Goal: Task Accomplishment & Management: Manage account settings

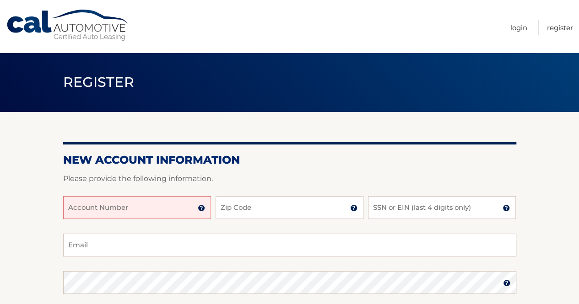
click at [155, 211] on input "Account Number" at bounding box center [137, 207] width 148 height 23
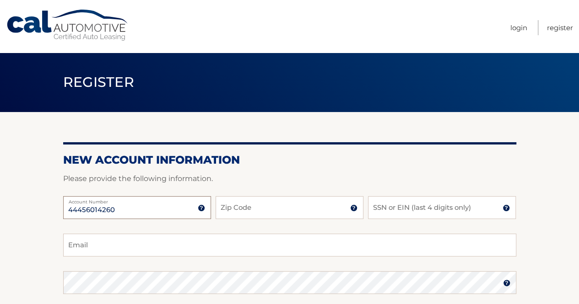
type input "44456014260"
click at [263, 208] on input "Zip Code" at bounding box center [289, 207] width 148 height 23
click at [265, 212] on input "Zip Code" at bounding box center [289, 207] width 148 height 23
type input "08816"
click at [390, 214] on input "SSN or EIN (last 4 digits only)" at bounding box center [442, 207] width 148 height 23
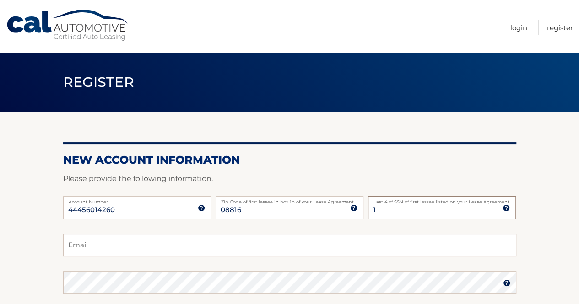
type input "1"
click at [376, 239] on input "Email" at bounding box center [289, 245] width 453 height 23
click at [378, 211] on input "1" at bounding box center [442, 207] width 148 height 23
type input "0130"
click at [153, 247] on input "Email" at bounding box center [289, 245] width 453 height 23
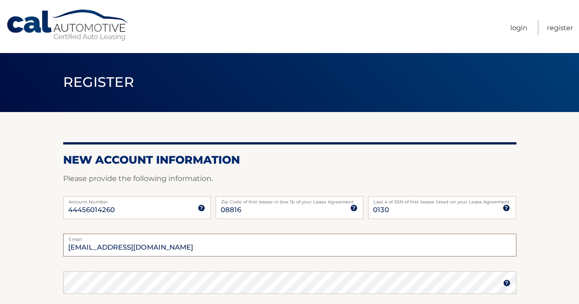
type input "dcittadino@wayneschools.com"
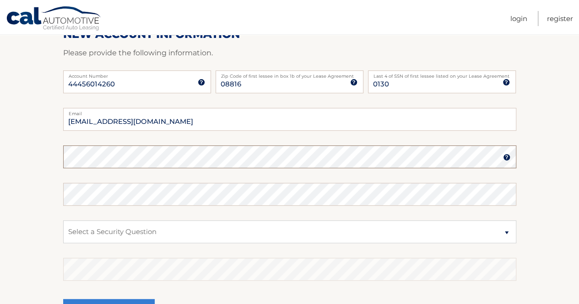
scroll to position [130, 0]
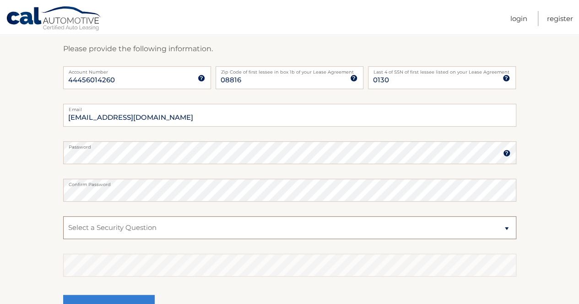
click at [138, 230] on select "Select a Security Question What was the name of your elementary school? What is…" at bounding box center [289, 227] width 453 height 23
select select "1"
click at [63, 216] on select "Select a Security Question What was the name of your elementary school? What is…" at bounding box center [289, 227] width 453 height 23
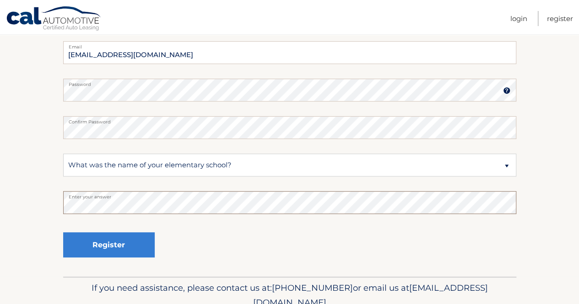
scroll to position [192, 0]
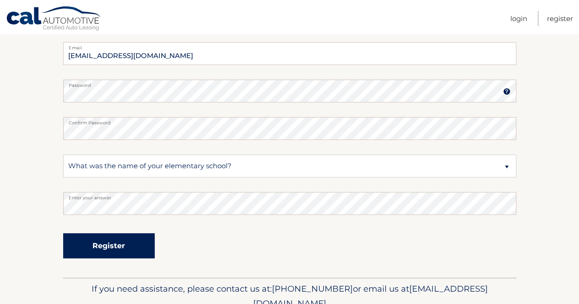
click at [126, 246] on button "Register" at bounding box center [108, 245] width 91 height 25
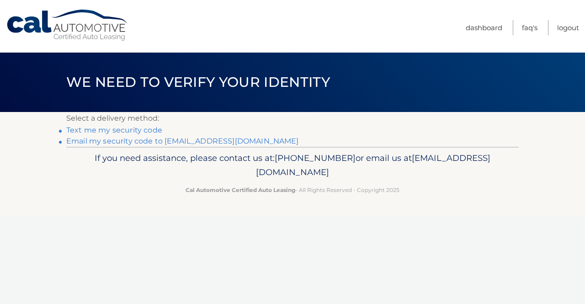
click at [110, 132] on link "Text me my security code" at bounding box center [114, 130] width 96 height 9
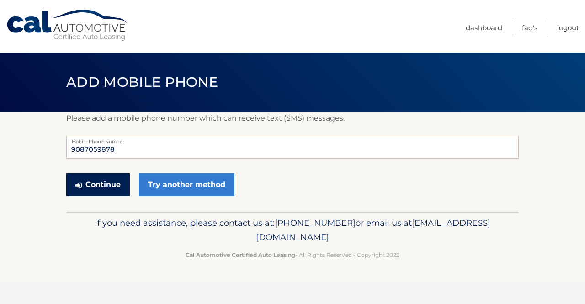
click at [113, 188] on button "Continue" at bounding box center [98, 184] width 64 height 23
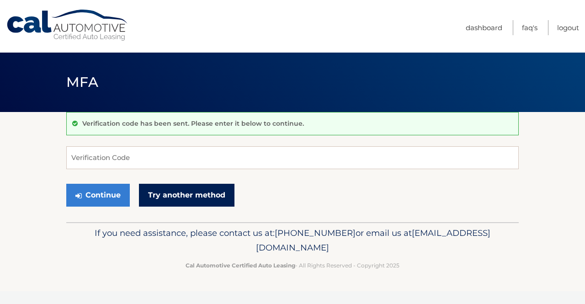
click at [196, 199] on link "Try another method" at bounding box center [187, 195] width 96 height 23
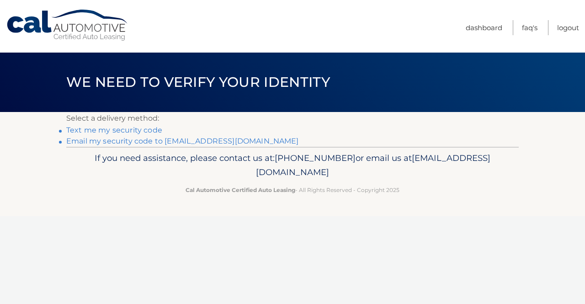
click at [126, 130] on link "Text me my security code" at bounding box center [114, 130] width 96 height 9
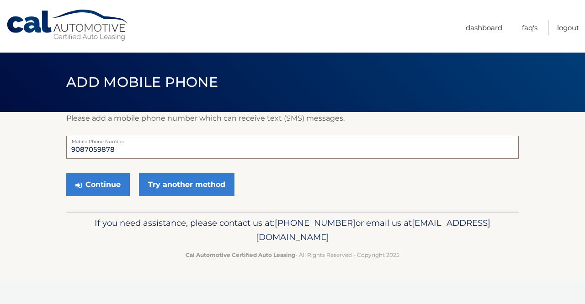
click at [118, 151] on input "9087059878" at bounding box center [292, 147] width 453 height 23
type input "9087057898"
click at [97, 186] on button "Continue" at bounding box center [98, 184] width 64 height 23
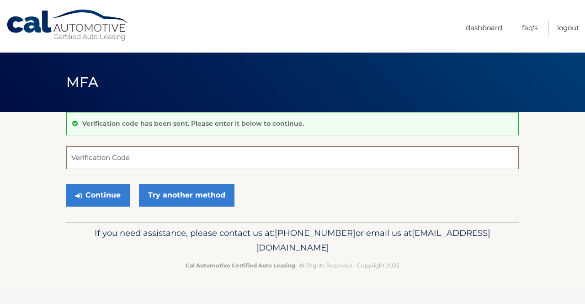
click at [95, 154] on input "Verification Code" at bounding box center [292, 157] width 453 height 23
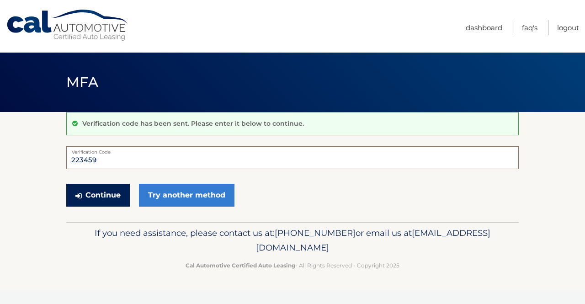
type input "223459"
click at [103, 196] on button "Continue" at bounding box center [98, 195] width 64 height 23
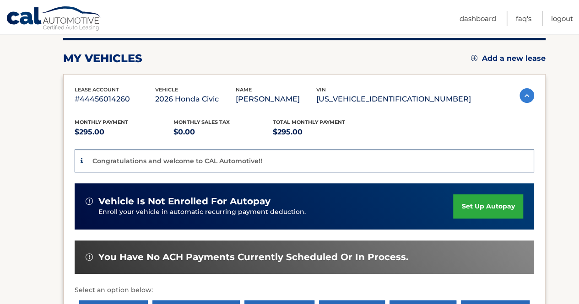
scroll to position [117, 0]
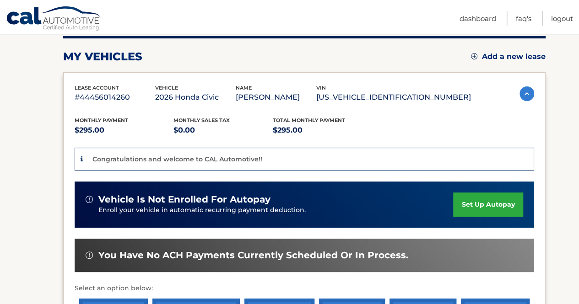
click at [464, 207] on link "set up autopay" at bounding box center [488, 205] width 70 height 24
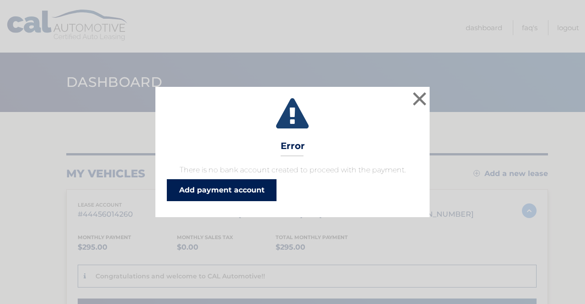
click at [247, 194] on link "Add payment account" at bounding box center [222, 190] width 110 height 22
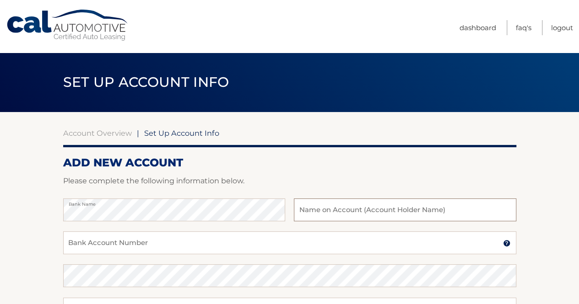
click at [313, 206] on input "text" at bounding box center [405, 210] width 222 height 23
type input "David Cittadino"
click at [177, 243] on input "Bank Account Number" at bounding box center [289, 242] width 453 height 23
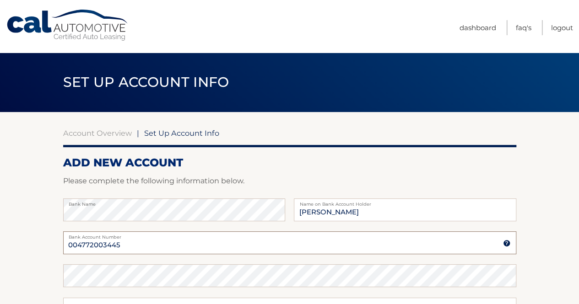
type input "004772003445"
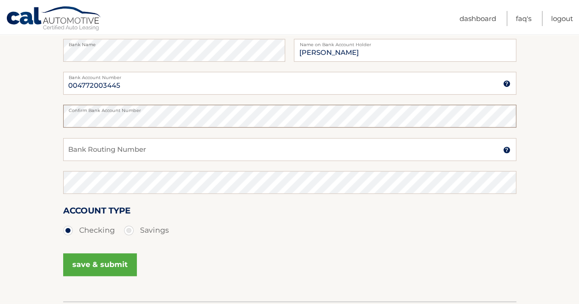
scroll to position [160, 0]
click at [95, 151] on input "Bank Routing Number" at bounding box center [289, 149] width 453 height 23
type input "021200339"
click at [95, 258] on button "save & submit" at bounding box center [100, 264] width 74 height 23
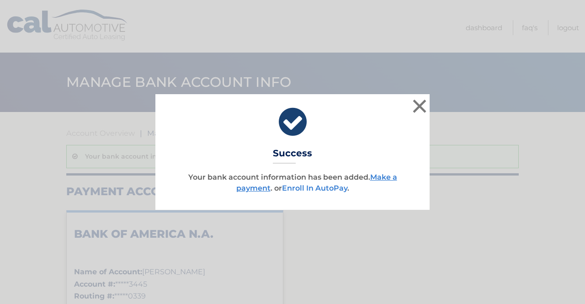
click at [314, 188] on link "Enroll In AutoPay" at bounding box center [314, 188] width 65 height 9
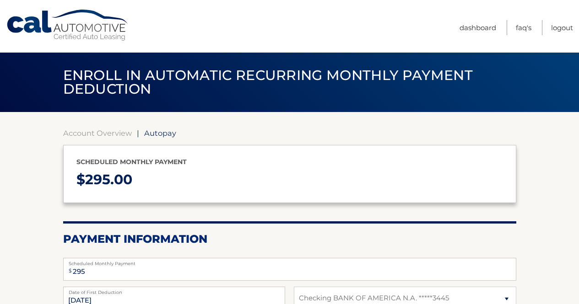
select select "NWEyZmYyYWEtZTc4MS00YTA0LTlhNTctZTE3ZDMyMDIzNzYz"
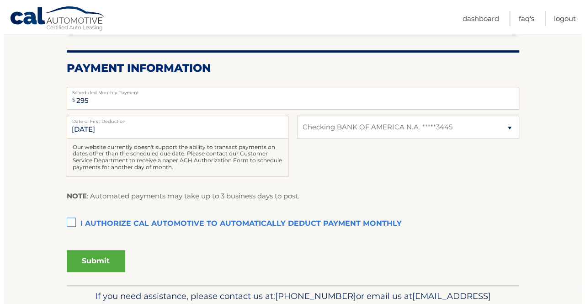
scroll to position [172, 0]
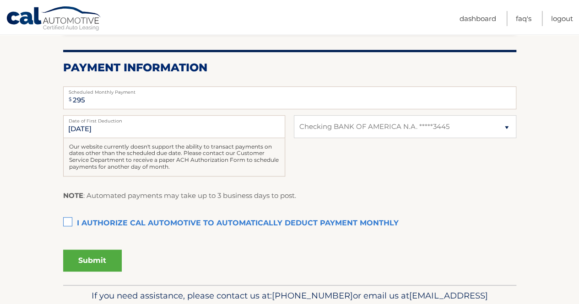
click at [68, 222] on label "I authorize cal automotive to automatically deduct payment monthly This checkbo…" at bounding box center [289, 224] width 453 height 18
click at [0, 0] on input "I authorize cal automotive to automatically deduct payment monthly This checkbo…" at bounding box center [0, 0] width 0 height 0
click at [104, 265] on button "Submit" at bounding box center [92, 261] width 59 height 22
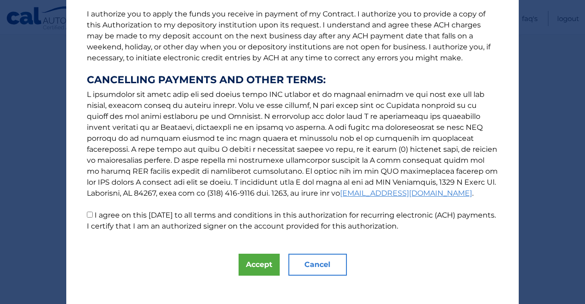
scroll to position [128, 0]
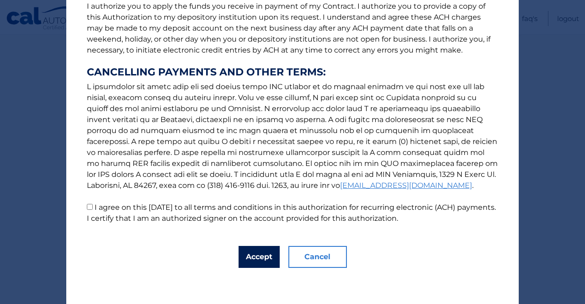
click at [272, 257] on button "Accept" at bounding box center [259, 257] width 41 height 22
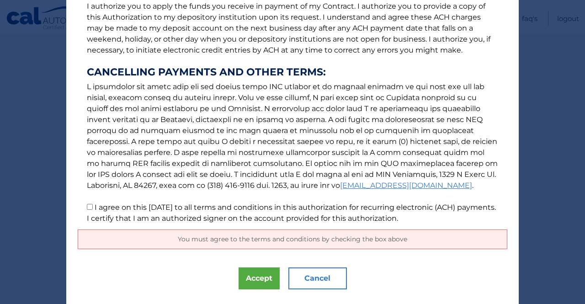
click at [88, 208] on input "I agree on this 09/22/2025 to all terms and conditions in this authorization fo…" at bounding box center [90, 207] width 6 height 6
checkbox input "true"
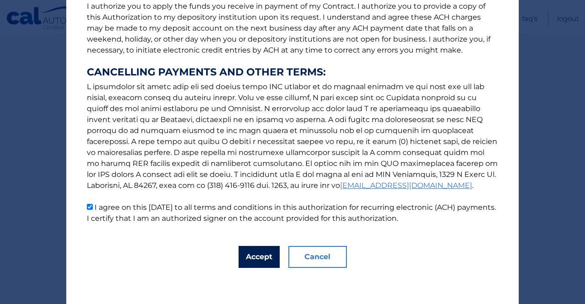
click at [257, 258] on button "Accept" at bounding box center [259, 257] width 41 height 22
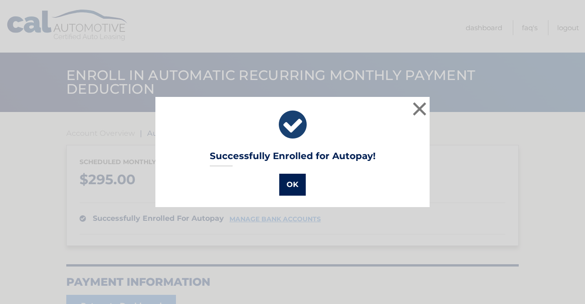
click at [290, 183] on button "OK" at bounding box center [292, 185] width 27 height 22
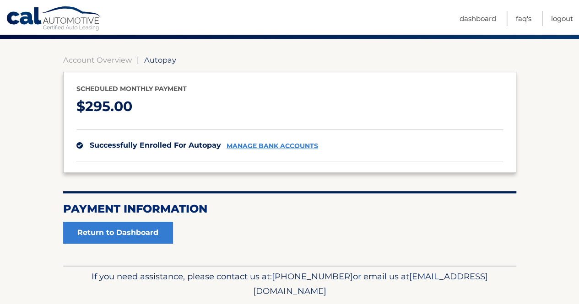
scroll to position [103, 0]
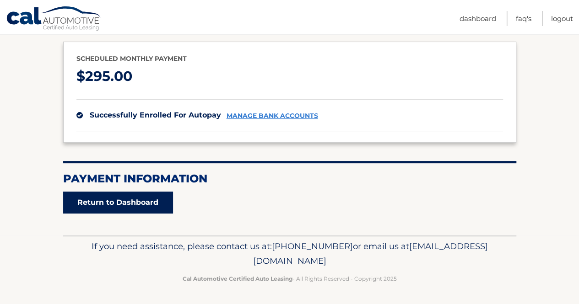
click at [104, 195] on link "Return to Dashboard" at bounding box center [118, 203] width 110 height 22
